Goal: Task Accomplishment & Management: Manage account settings

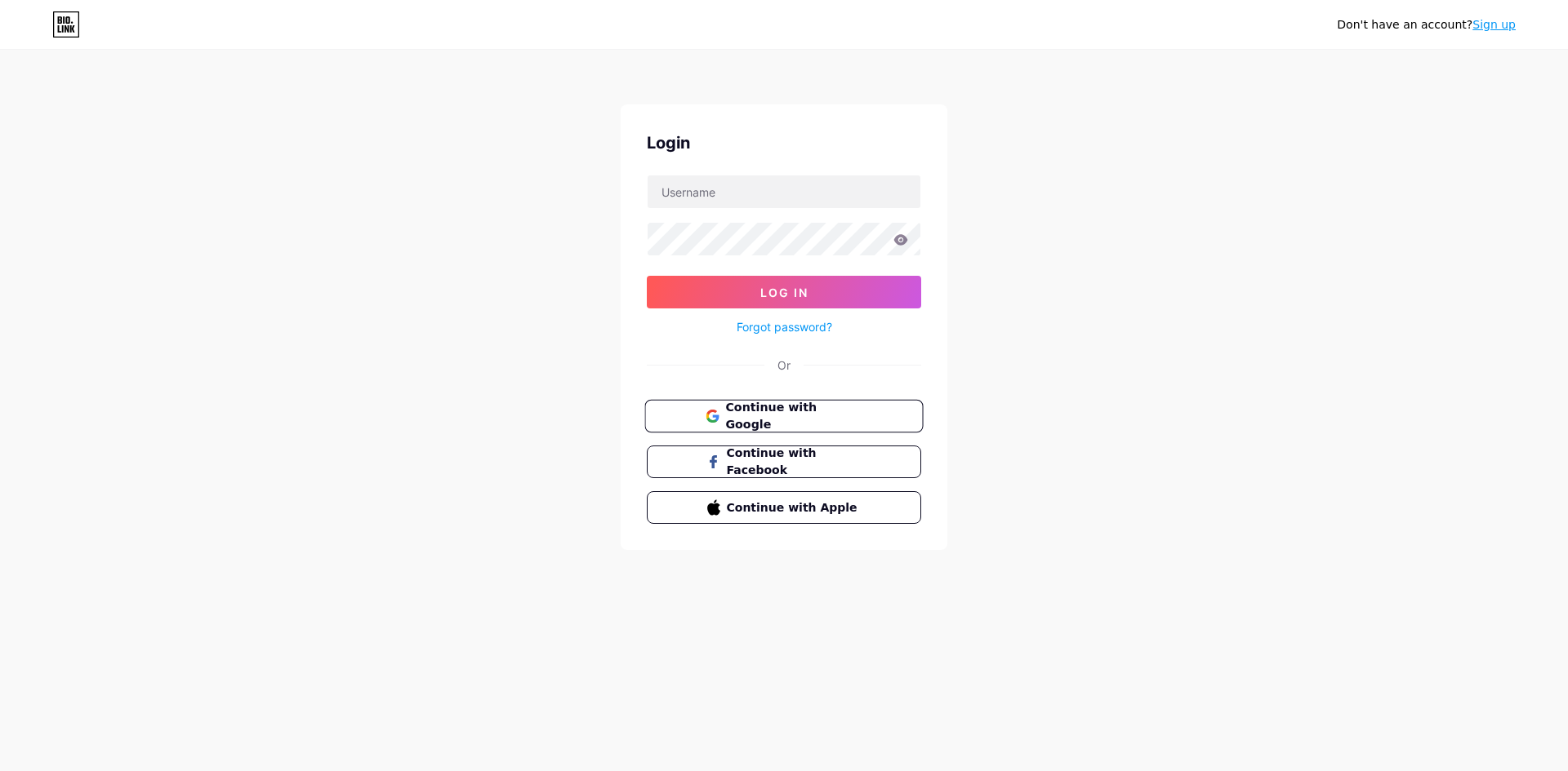
click at [765, 425] on button "Continue with Google" at bounding box center [783, 417] width 278 height 34
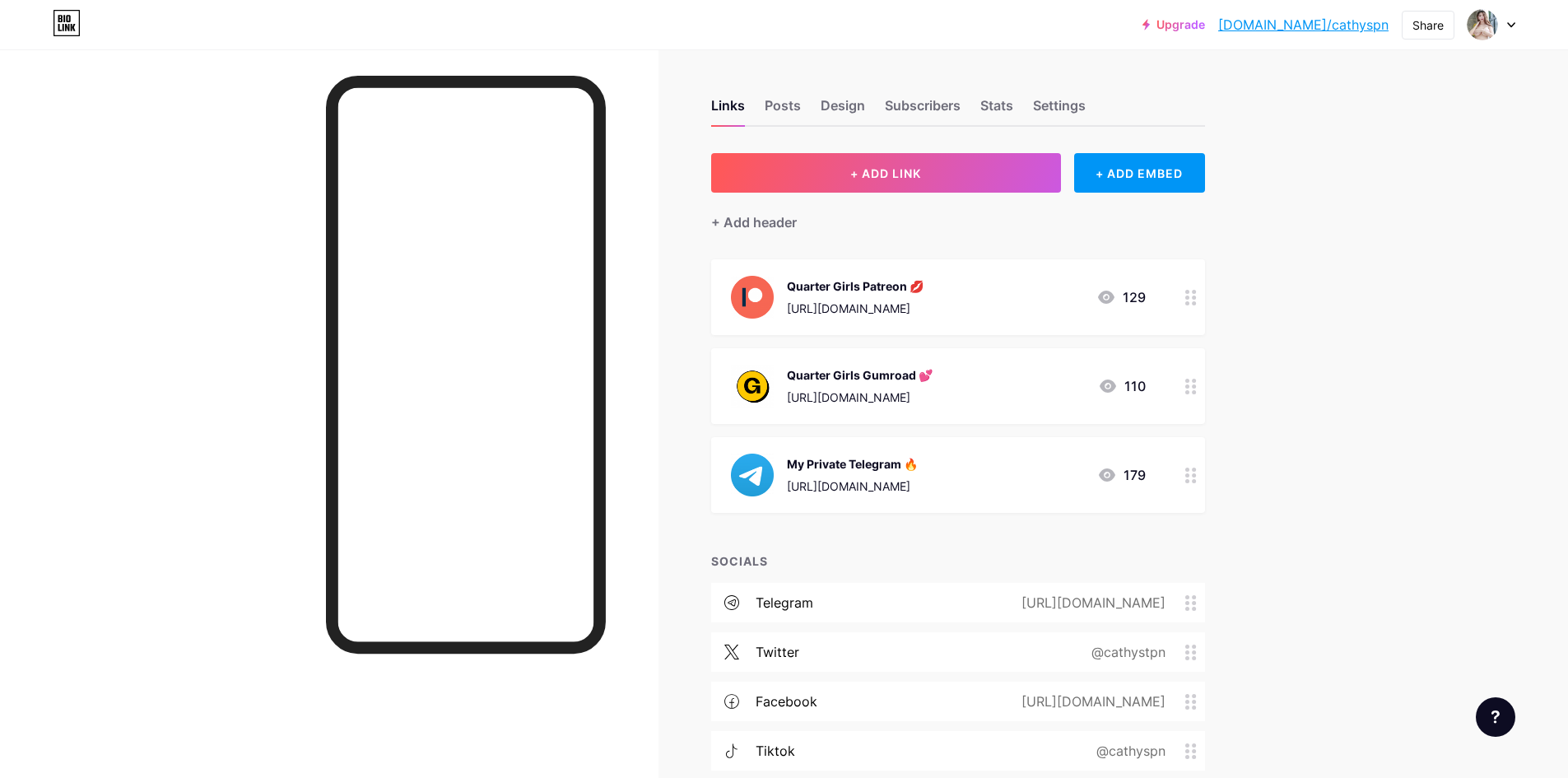
drag, startPoint x: 975, startPoint y: 464, endPoint x: 985, endPoint y: 282, distance: 182.3
click at [985, 282] on span "Quarter Girls Patreon 💋 https://www.patreon.com/QuarterGirls 129 Quarter Girls …" at bounding box center [958, 386] width 494 height 254
click at [1034, 469] on div "My Private Telegram 🔥 https://t.me/infoCathyStphn 179" at bounding box center [938, 475] width 415 height 43
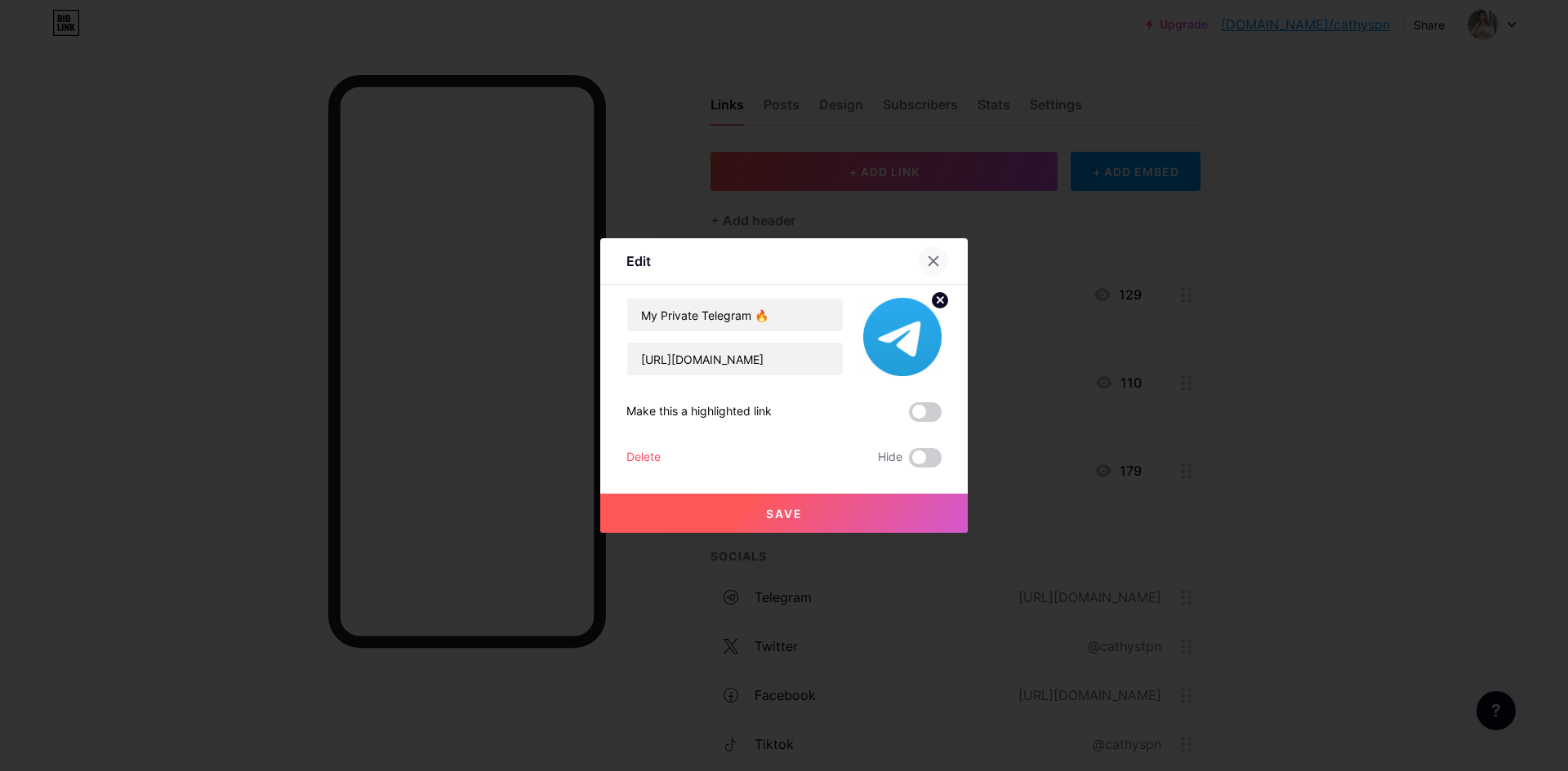
click at [928, 264] on icon at bounding box center [933, 261] width 13 height 13
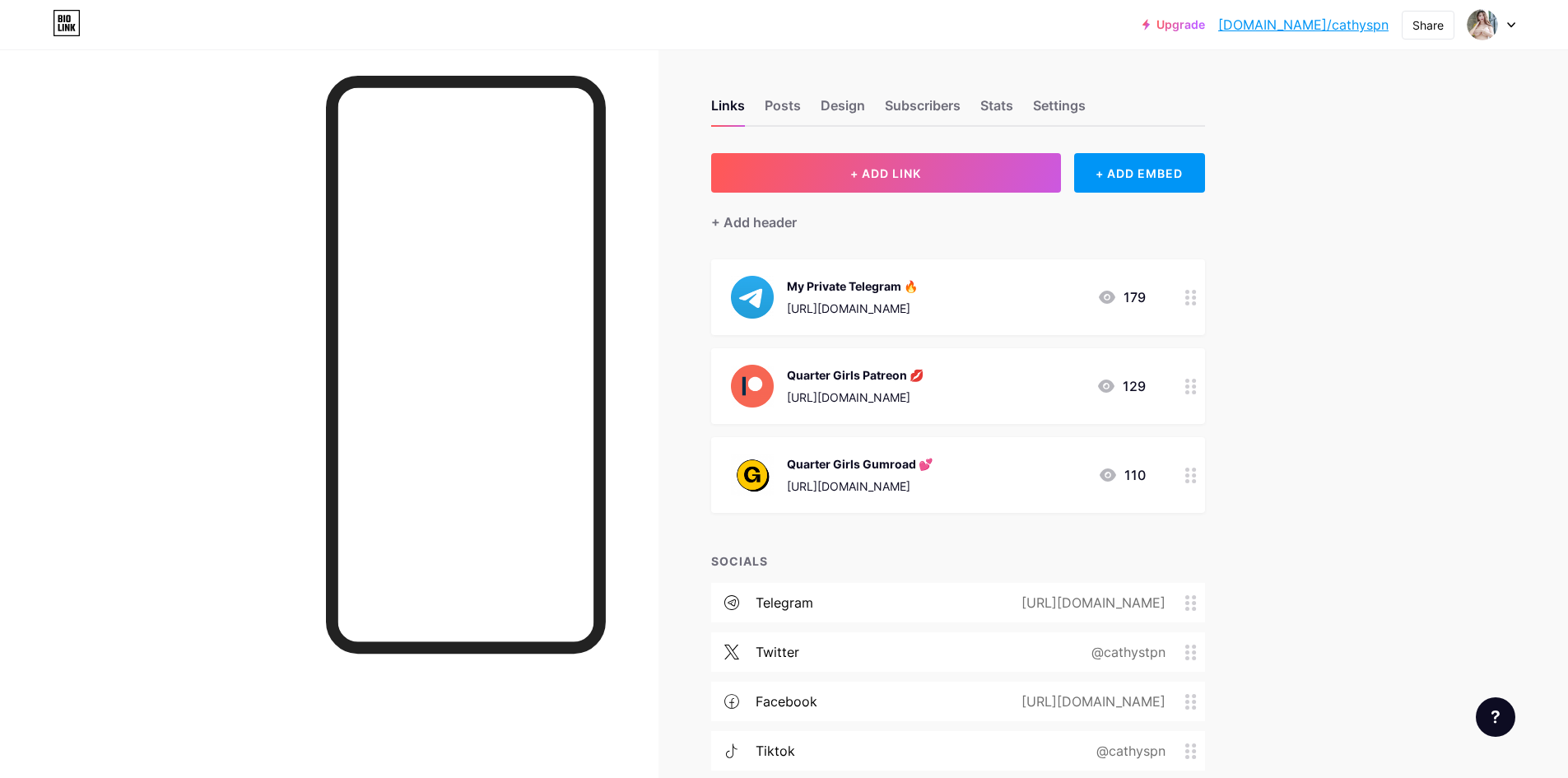
click at [918, 306] on div "https://t.me/infoCathyStphn" at bounding box center [852, 308] width 130 height 17
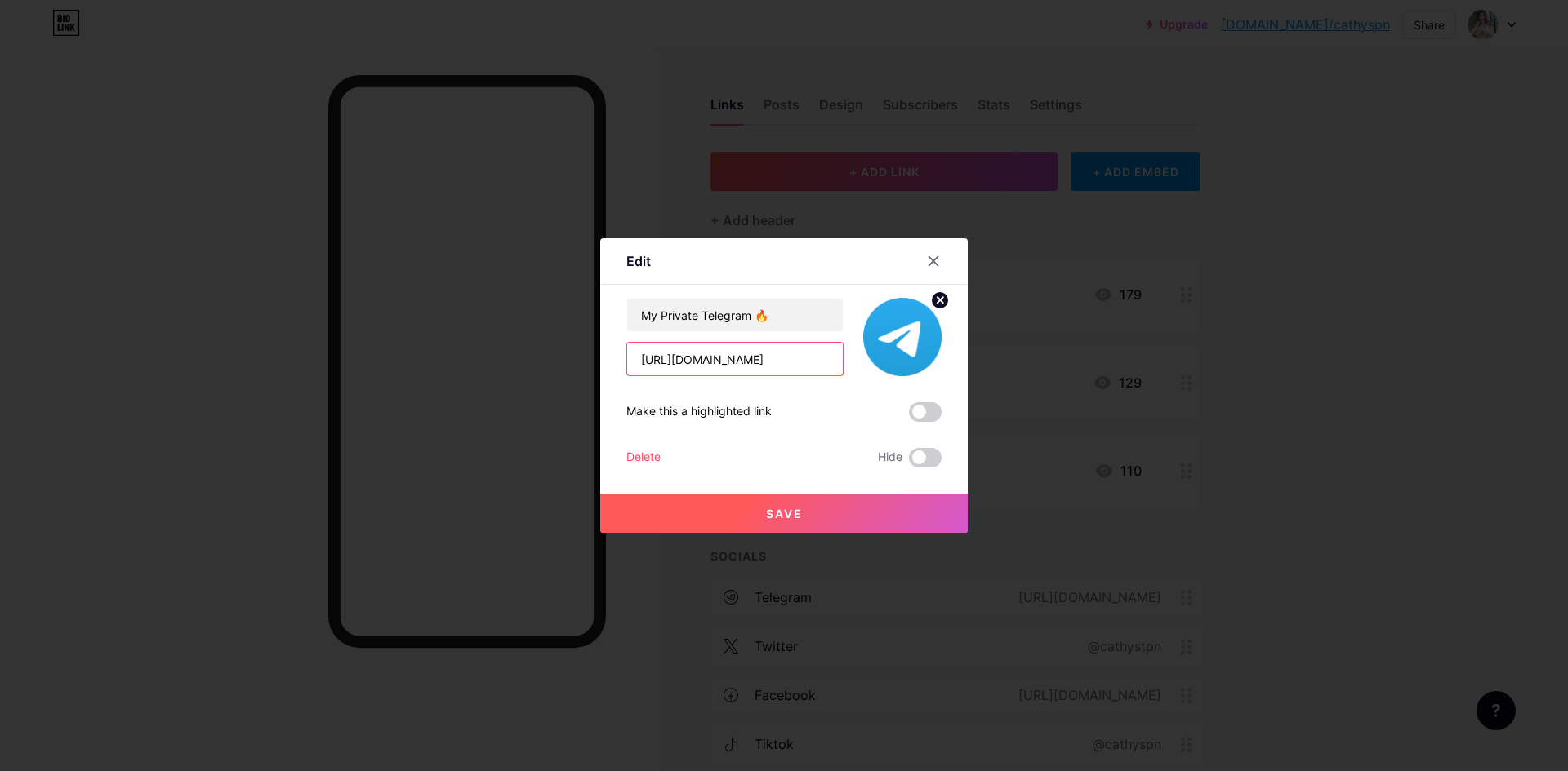
click at [702, 357] on input "https://t.me/infoCathyStphn" at bounding box center [735, 358] width 215 height 33
paste input "QuarterGirls"
type input "https://t.me/QuarterGirls"
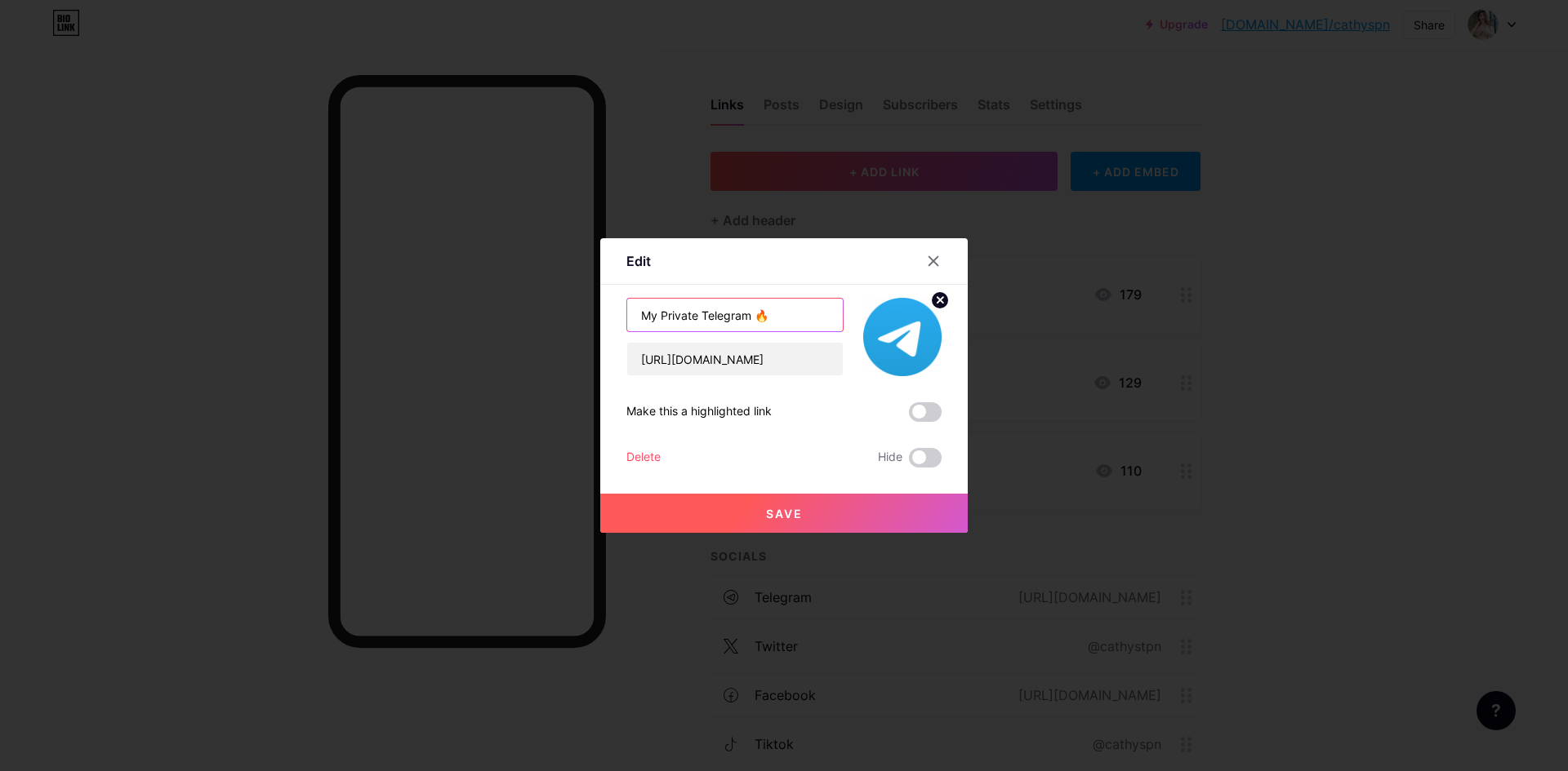
drag, startPoint x: 695, startPoint y: 315, endPoint x: 629, endPoint y: 311, distance: 66.1
click at [629, 311] on input "My Private Telegram 🔥" at bounding box center [735, 315] width 215 height 33
click at [654, 312] on input "My Private Telegram 🔥" at bounding box center [735, 315] width 215 height 33
drag, startPoint x: 696, startPoint y: 315, endPoint x: 630, endPoint y: 318, distance: 66.1
click at [630, 318] on input "My Private Telegram 🔥" at bounding box center [735, 315] width 215 height 33
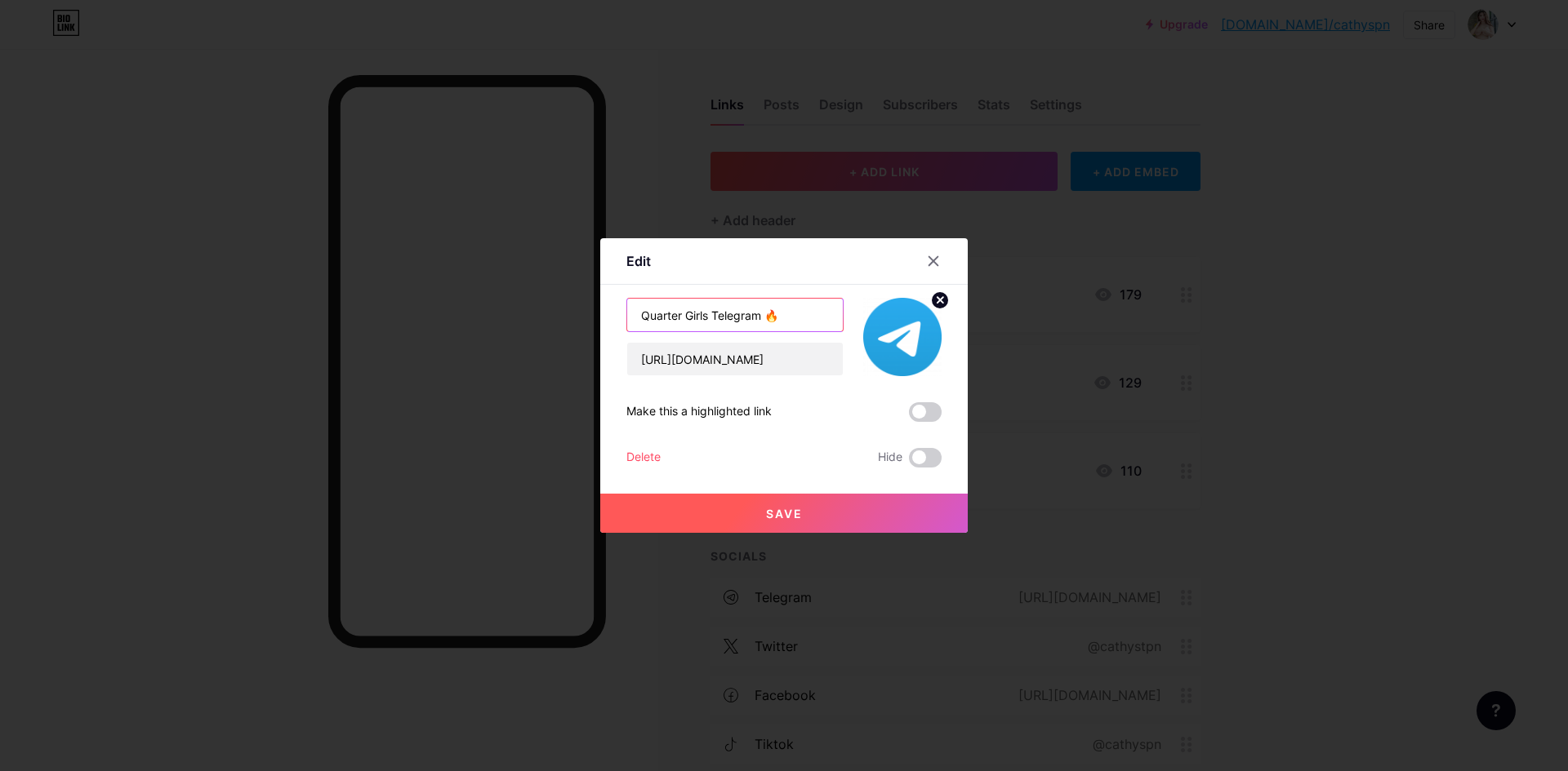
type input "Quarter Girls Telegram 🔥"
click at [765, 500] on button "Save" at bounding box center [784, 513] width 367 height 39
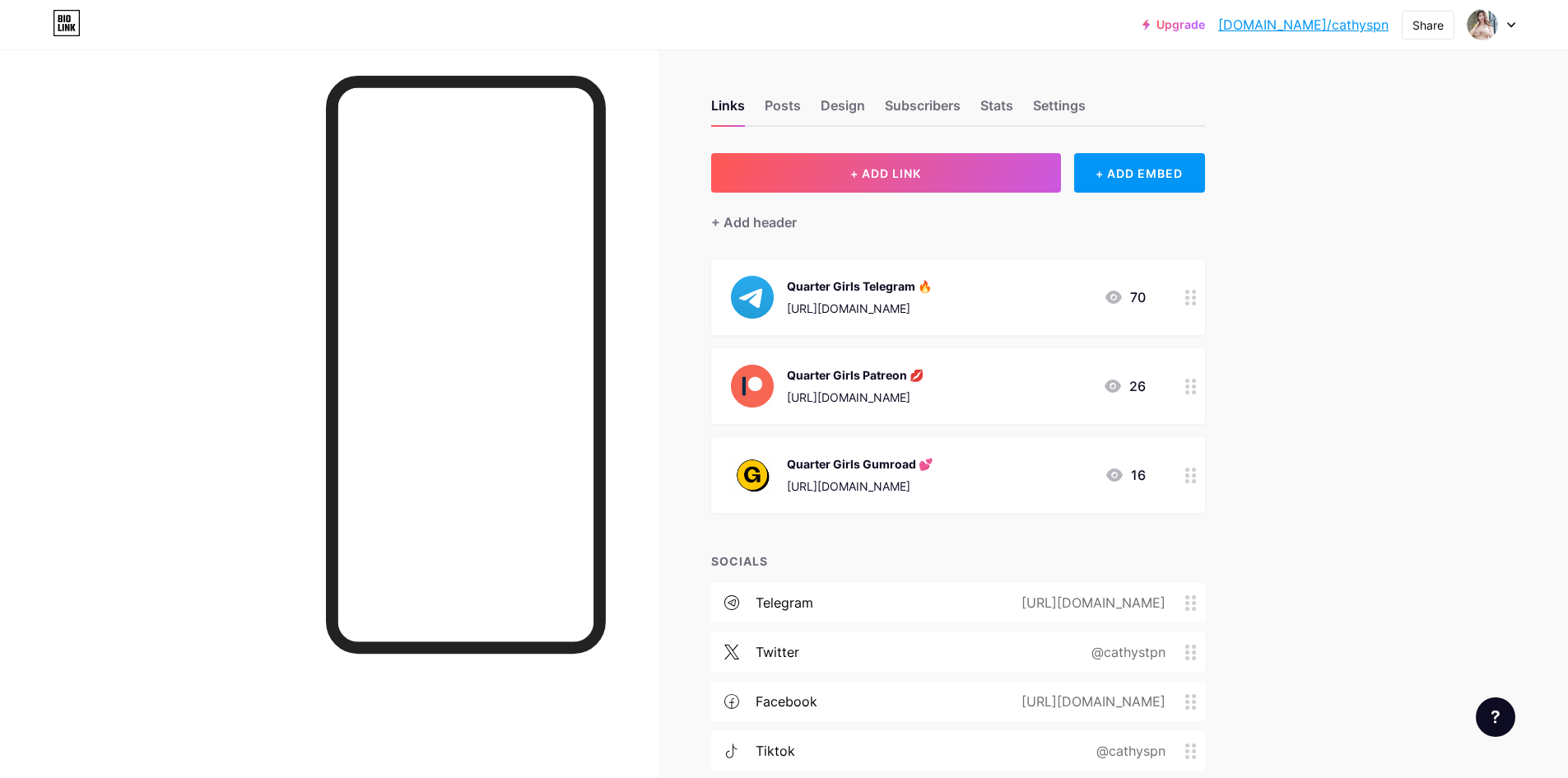
click at [988, 307] on div "Quarter Girls Telegram 🔥 https://t.me/QuarterGirls 70" at bounding box center [938, 297] width 415 height 43
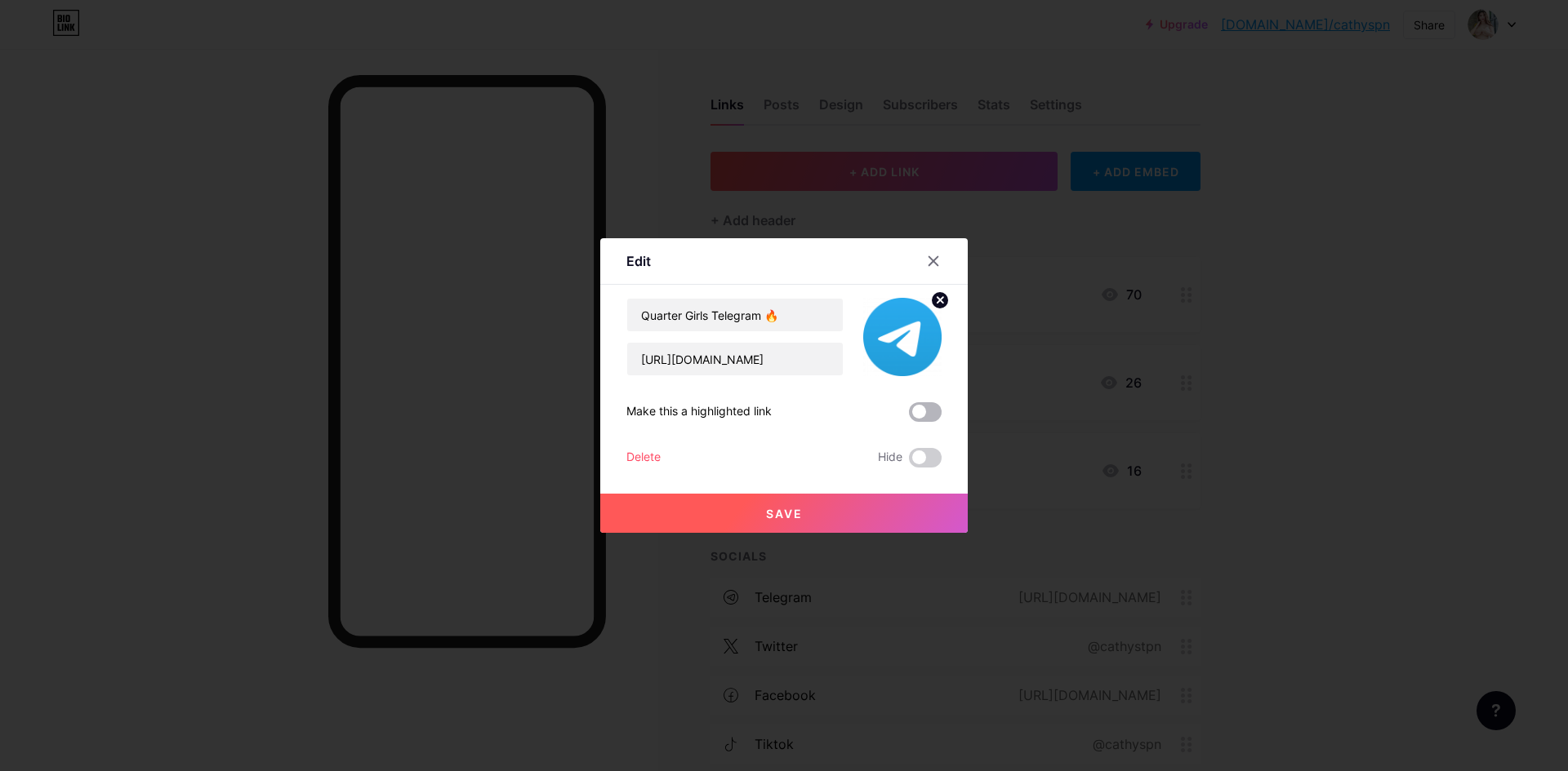
click at [922, 409] on span at bounding box center [924, 413] width 33 height 20
click at [908, 417] on input "checkbox" at bounding box center [908, 417] width 0 height 0
click at [832, 509] on button "Save" at bounding box center [784, 513] width 367 height 39
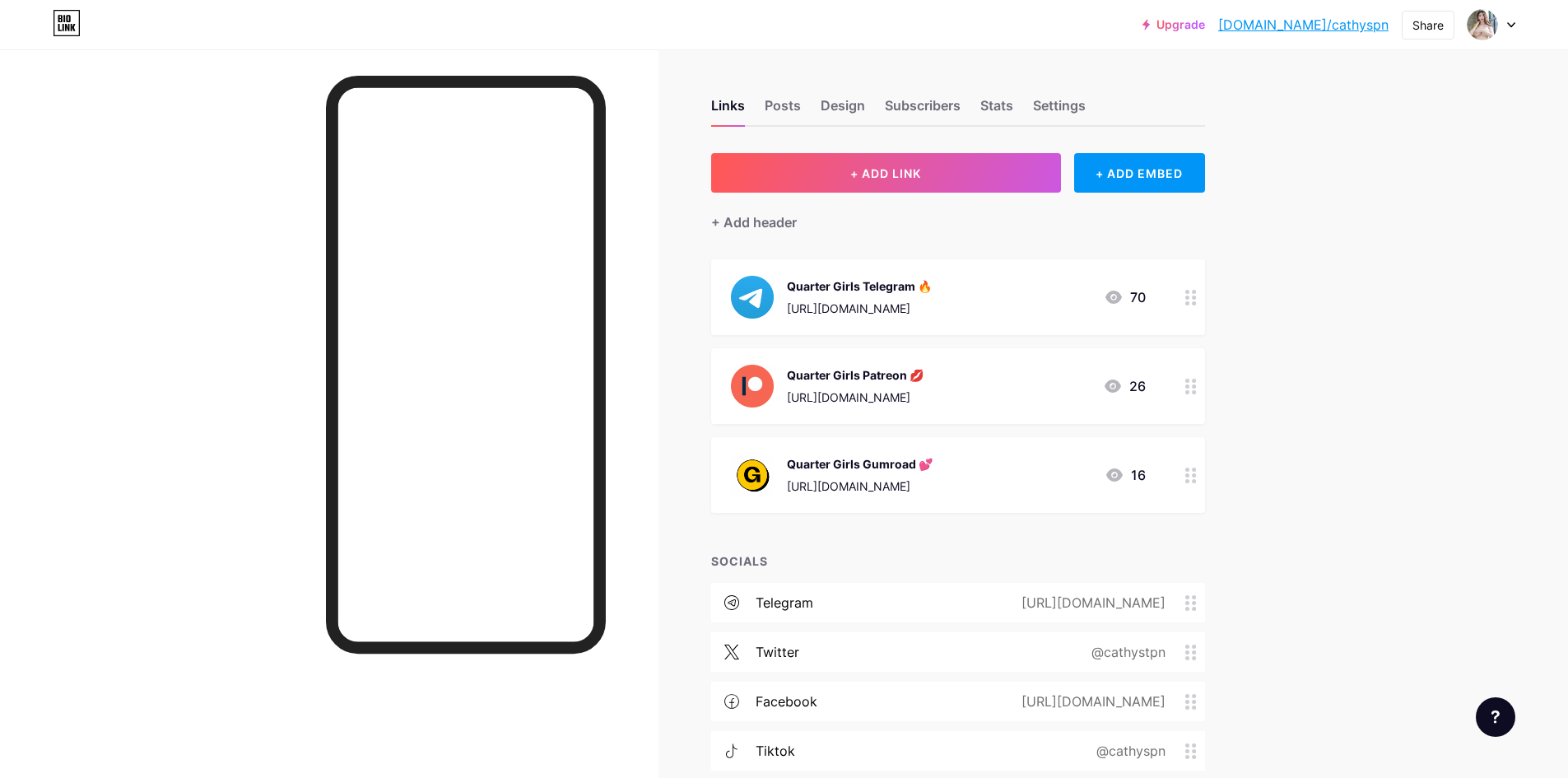
click at [1076, 606] on div "https://t.me/infoCathyStphn" at bounding box center [1090, 603] width 190 height 20
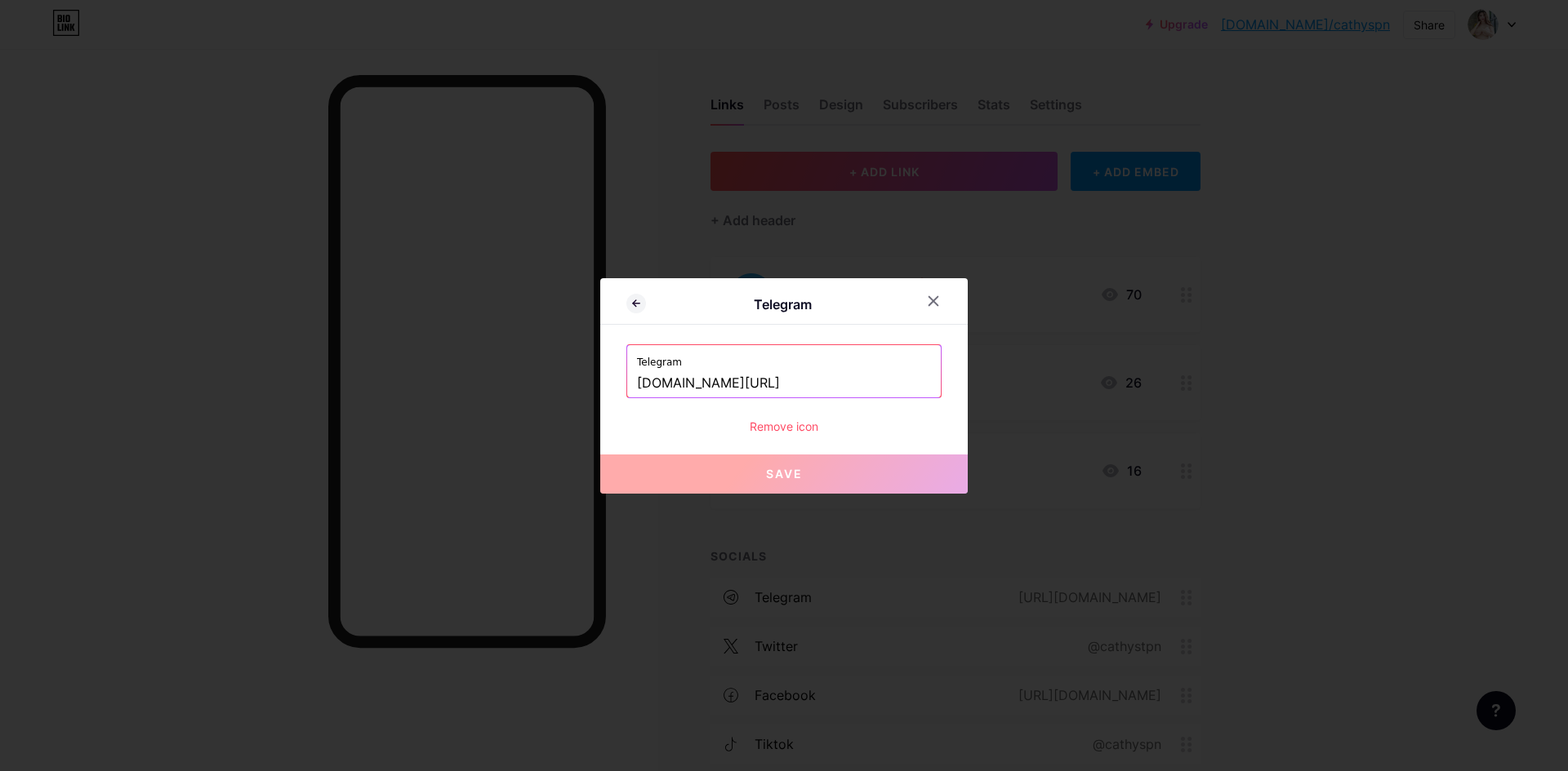
click at [787, 431] on div "Remove icon" at bounding box center [783, 425] width 315 height 17
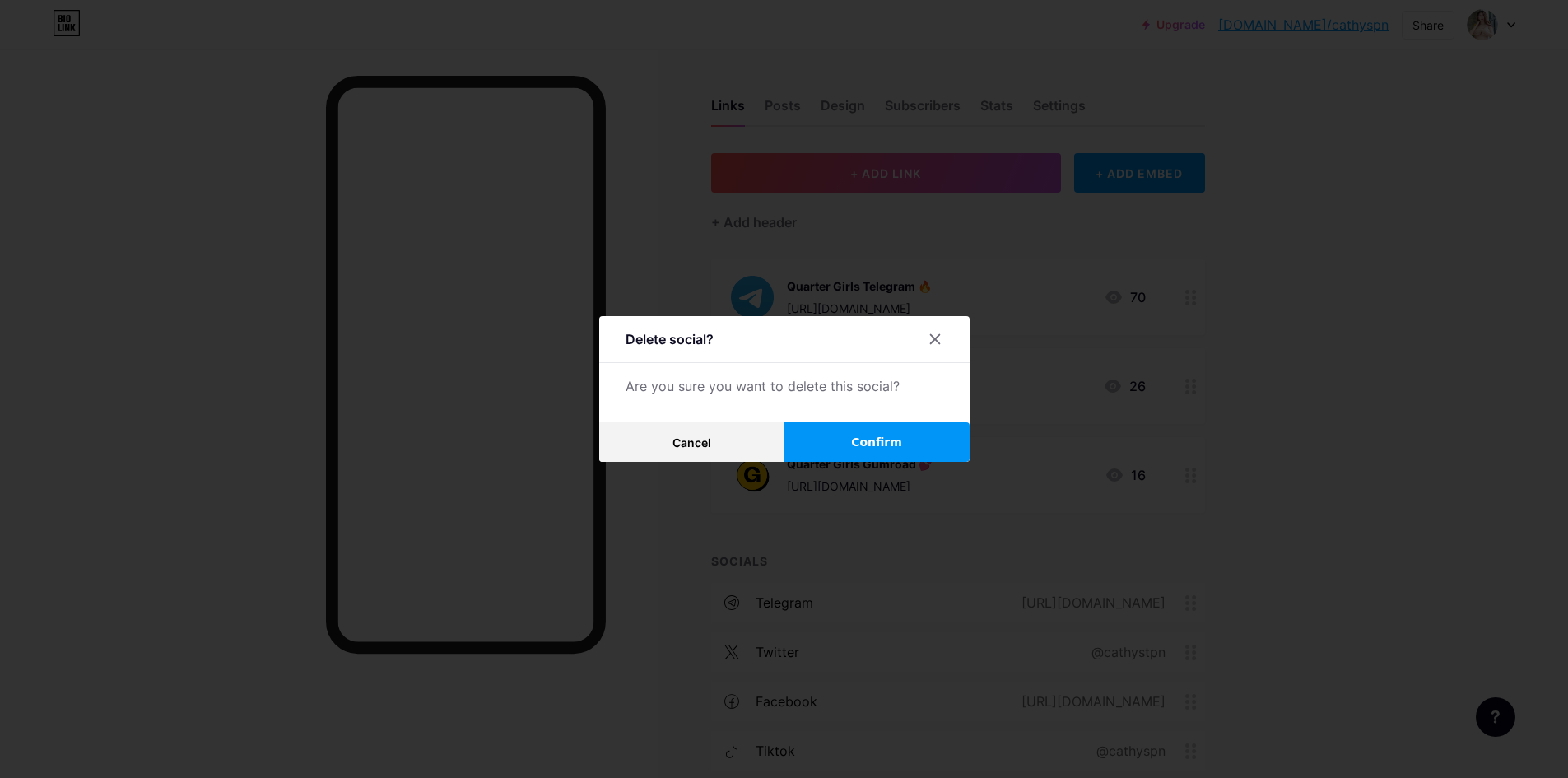
click at [867, 440] on span "Confirm" at bounding box center [876, 442] width 51 height 17
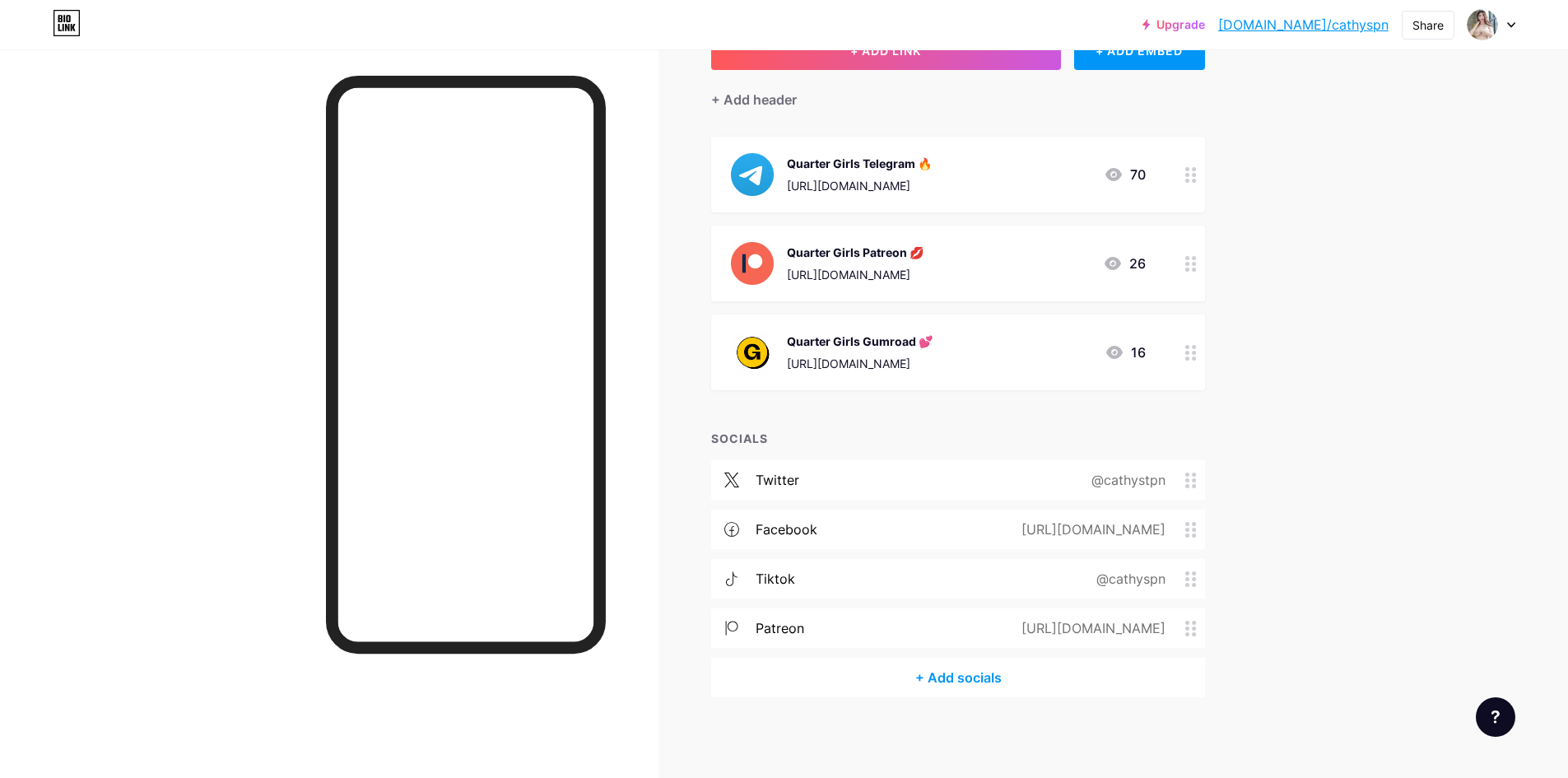
scroll to position [124, 0]
click at [997, 626] on div "https://www.patreon.com/QuarterGirls" at bounding box center [1090, 628] width 190 height 20
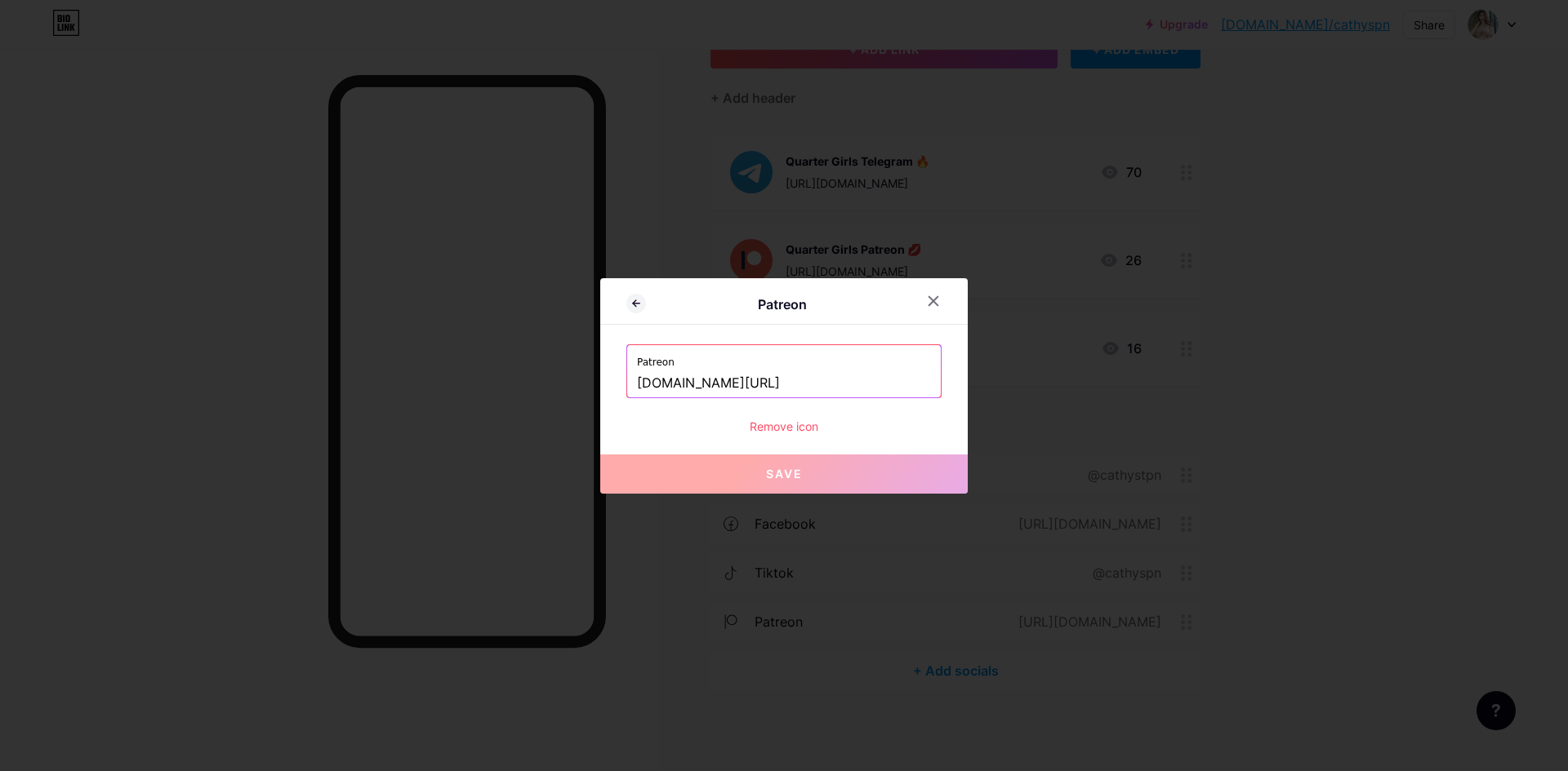
click at [792, 431] on div "Remove icon" at bounding box center [783, 425] width 315 height 17
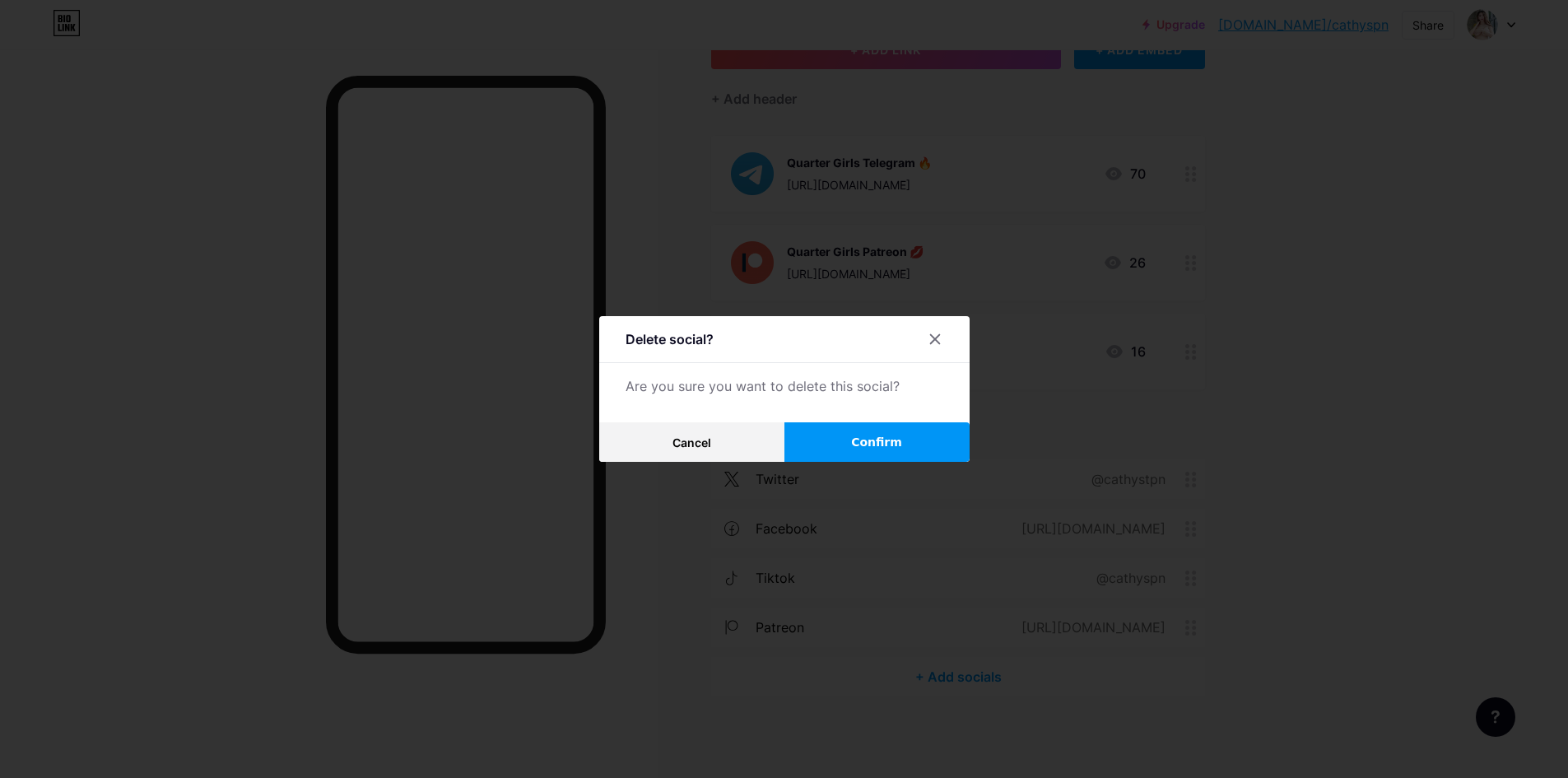
click at [850, 455] on button "Confirm" at bounding box center [877, 442] width 185 height 40
